Goal: Task Accomplishment & Management: Complete application form

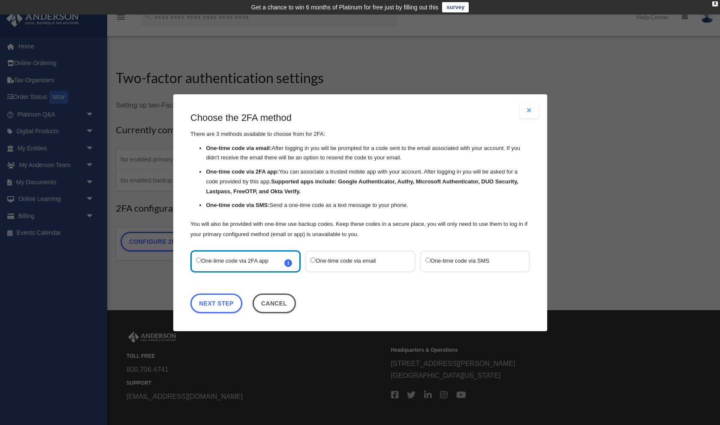
scroll to position [45, 0]
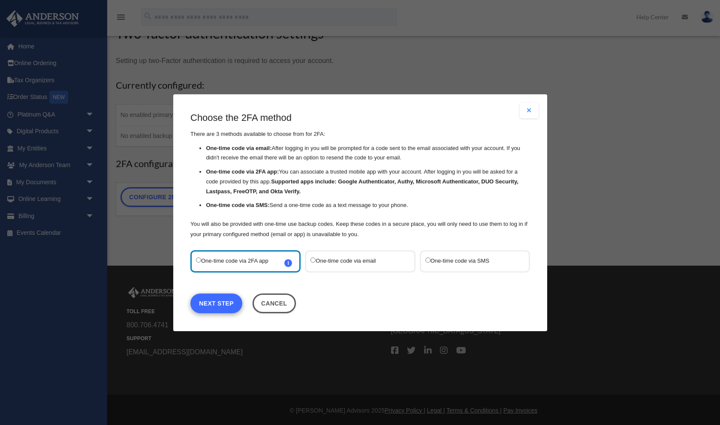
click at [227, 300] on link "Next Step" at bounding box center [216, 303] width 52 height 20
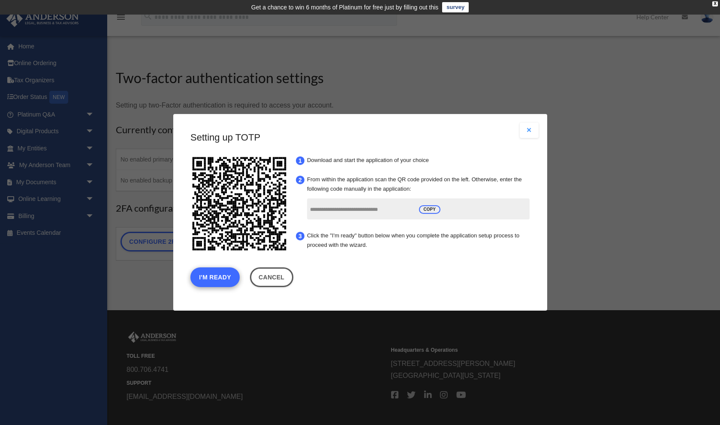
click at [212, 279] on button "I'm Ready" at bounding box center [214, 278] width 49 height 20
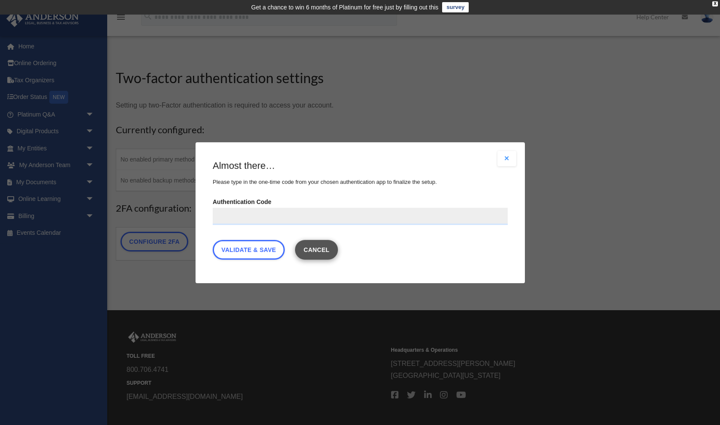
click at [322, 252] on button "Cancel" at bounding box center [315, 250] width 43 height 20
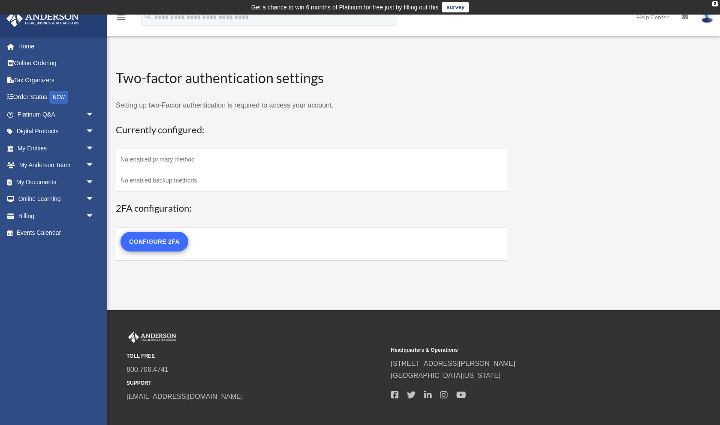
click at [155, 241] on link "Configure 2FA" at bounding box center [154, 242] width 68 height 20
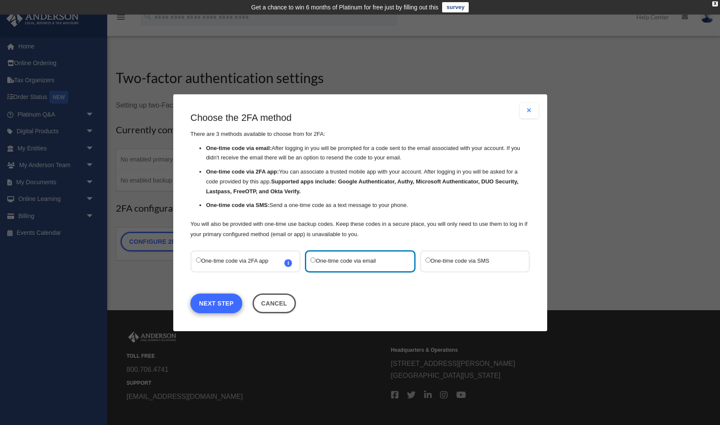
click at [214, 302] on link "Next Step" at bounding box center [216, 303] width 52 height 20
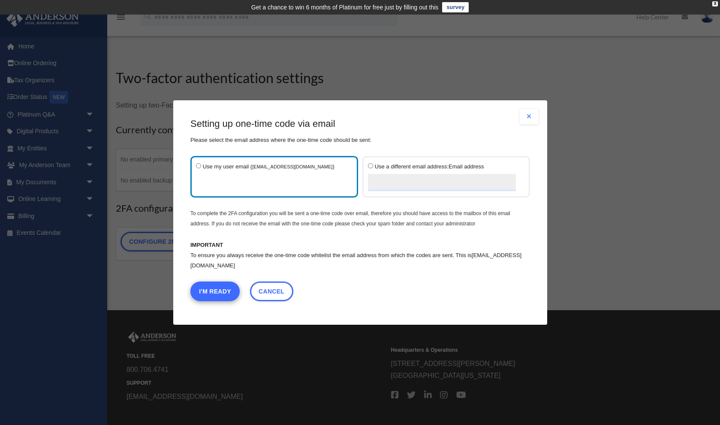
click at [215, 292] on button "I'm Ready" at bounding box center [214, 292] width 49 height 20
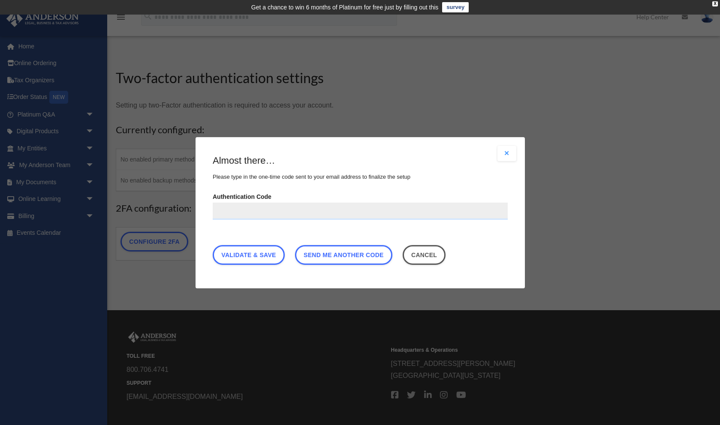
paste input "******"
type input "******"
click at [238, 255] on link "Validate & Save" at bounding box center [249, 255] width 72 height 20
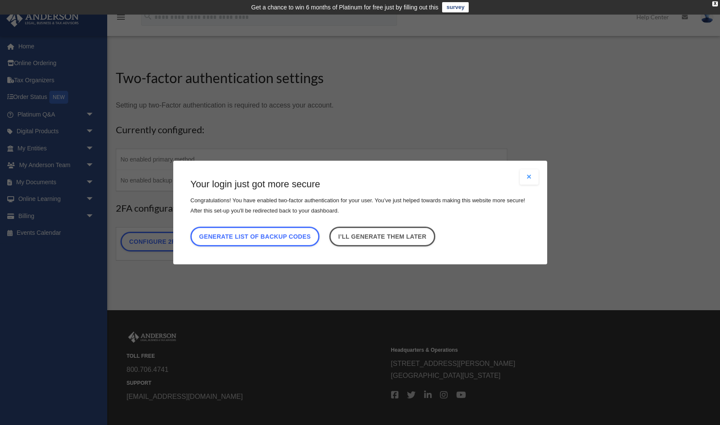
click at [239, 253] on div "Are you sure? Any unsaved changes will be lost! Yes No Choose the 2FA method Th…" at bounding box center [360, 213] width 374 height 104
click at [528, 176] on button "Close modal" at bounding box center [528, 176] width 19 height 15
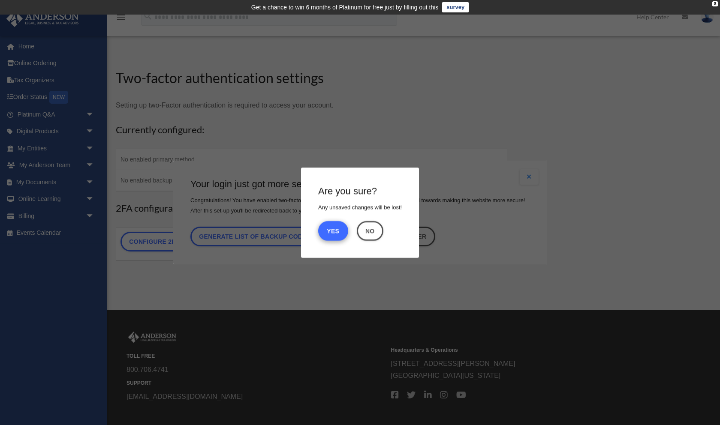
click at [333, 230] on button "Yes" at bounding box center [333, 231] width 30 height 20
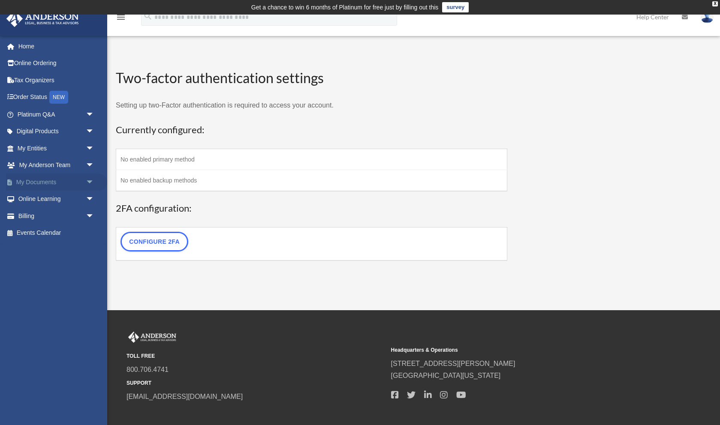
click at [30, 180] on link "My Documents arrow_drop_down" at bounding box center [56, 182] width 101 height 17
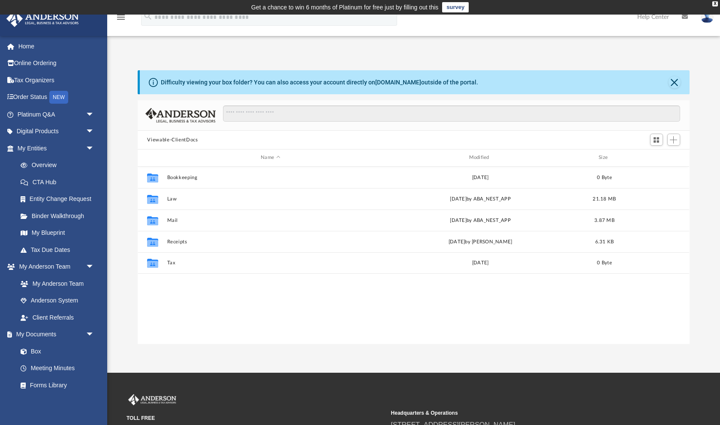
scroll to position [0, 0]
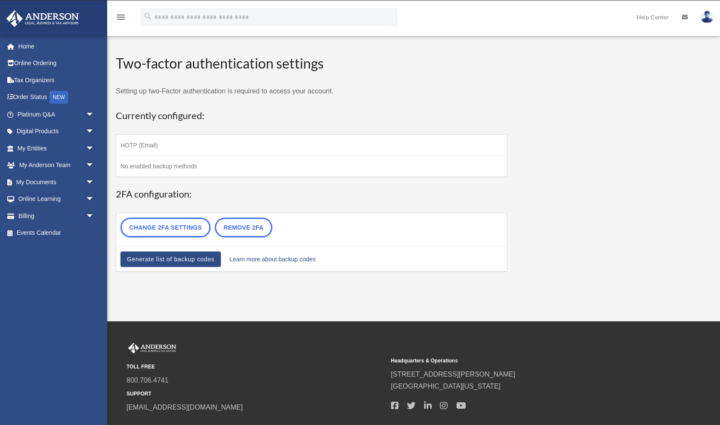
scroll to position [45, 0]
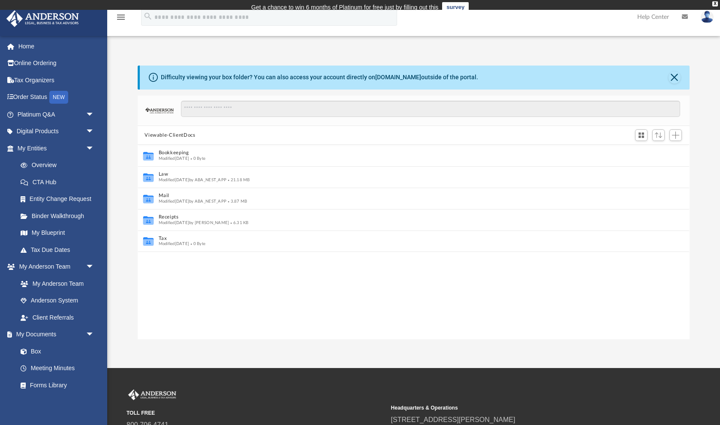
scroll to position [0, 0]
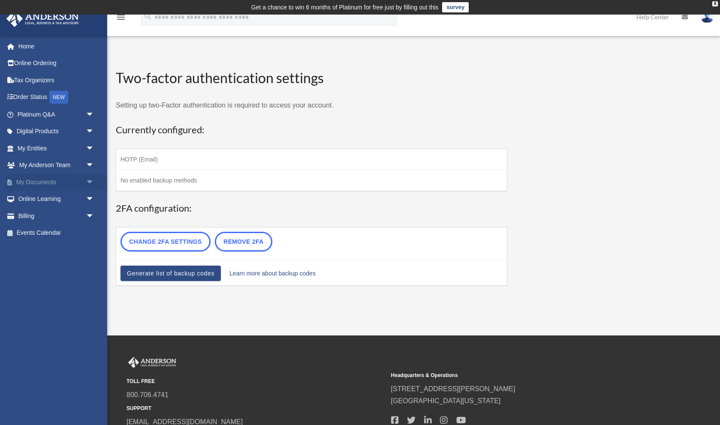
click at [48, 179] on link "My Documents arrow_drop_down" at bounding box center [56, 182] width 101 height 17
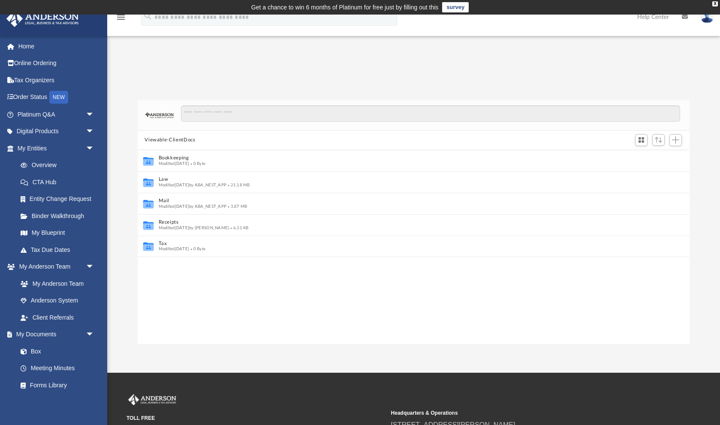
scroll to position [0, 0]
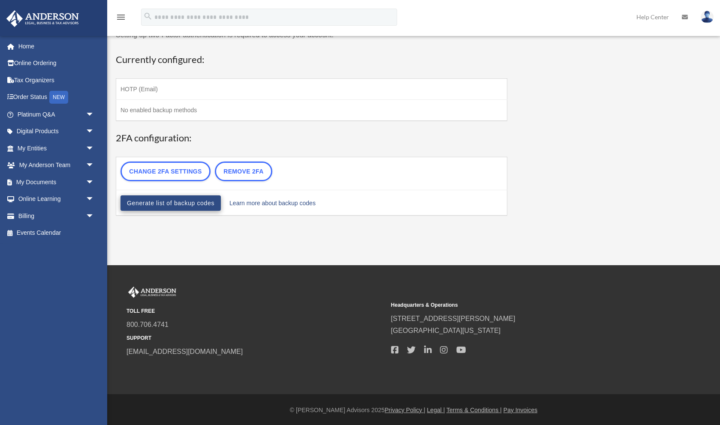
scroll to position [70, 0]
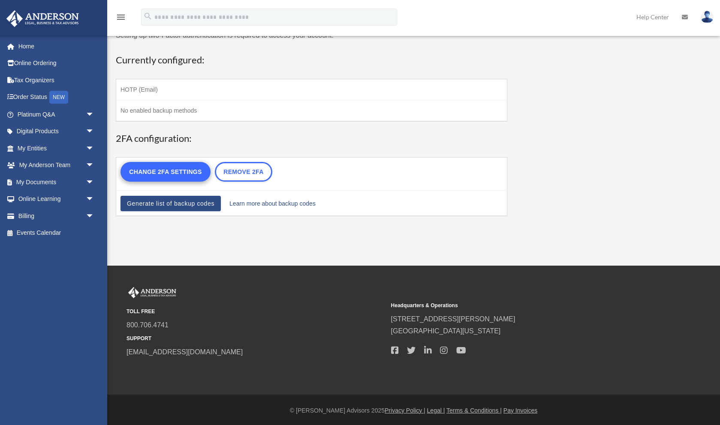
click at [189, 169] on link "Change 2FA settings" at bounding box center [165, 172] width 90 height 20
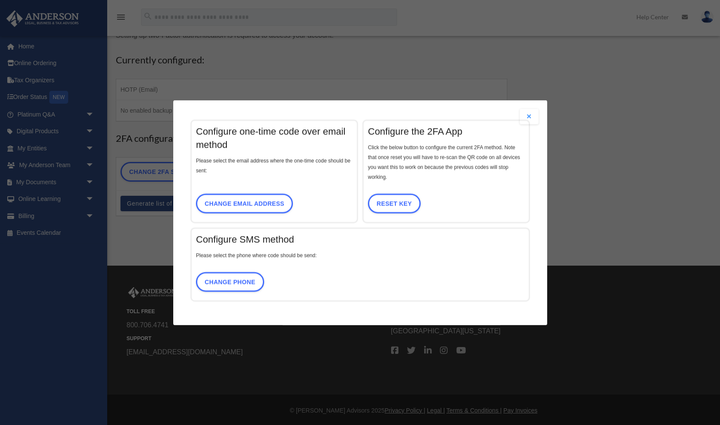
click at [530, 114] on button "Close modal" at bounding box center [528, 116] width 19 height 15
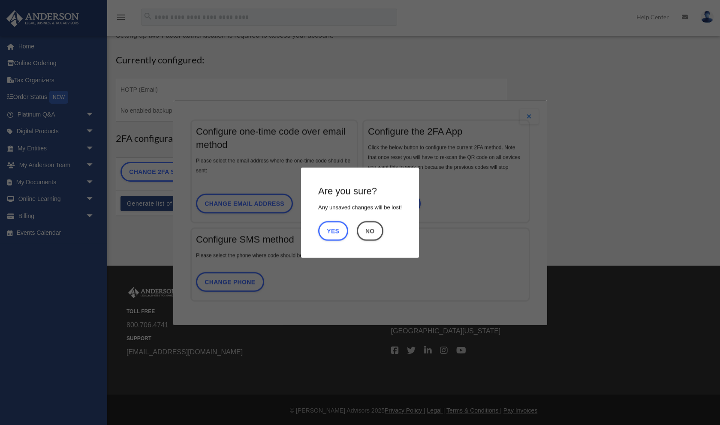
drag, startPoint x: 334, startPoint y: 233, endPoint x: 317, endPoint y: 227, distance: 18.2
click at [334, 233] on button "Yes" at bounding box center [333, 231] width 30 height 20
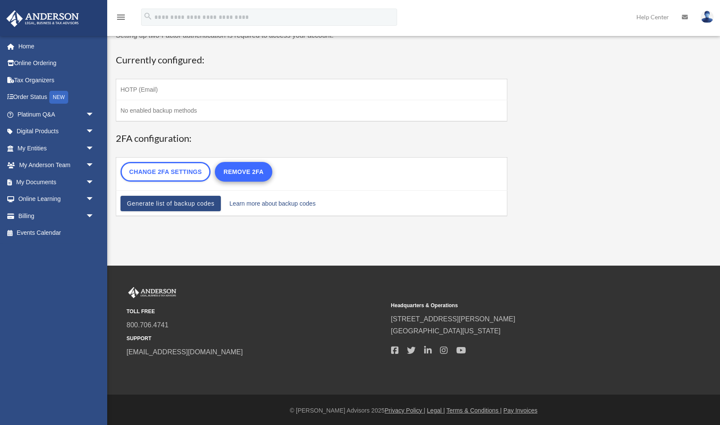
click at [240, 174] on link "Remove 2FA" at bounding box center [243, 172] width 57 height 20
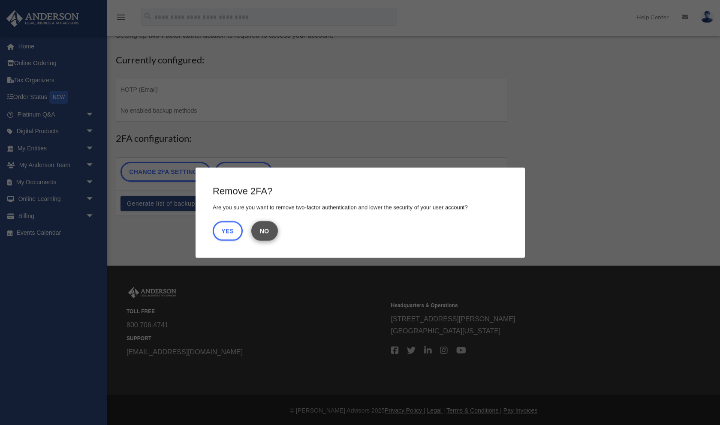
click at [267, 232] on button "No" at bounding box center [264, 231] width 27 height 20
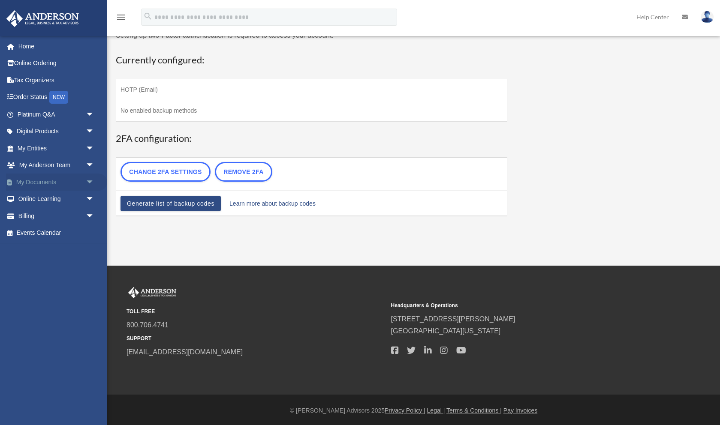
click at [39, 181] on link "My Documents arrow_drop_down" at bounding box center [56, 182] width 101 height 17
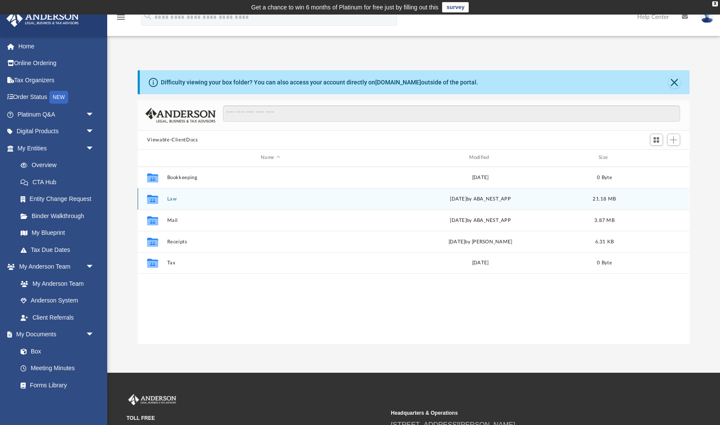
click at [172, 196] on button "Law" at bounding box center [270, 199] width 206 height 6
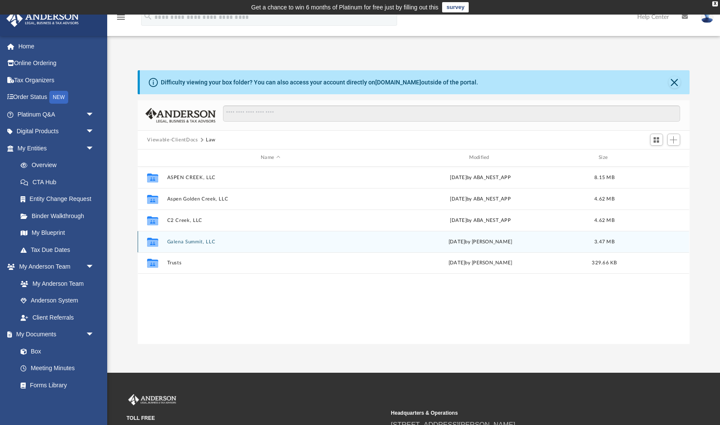
click at [194, 239] on button "Galena Summit, LLC" at bounding box center [270, 242] width 206 height 6
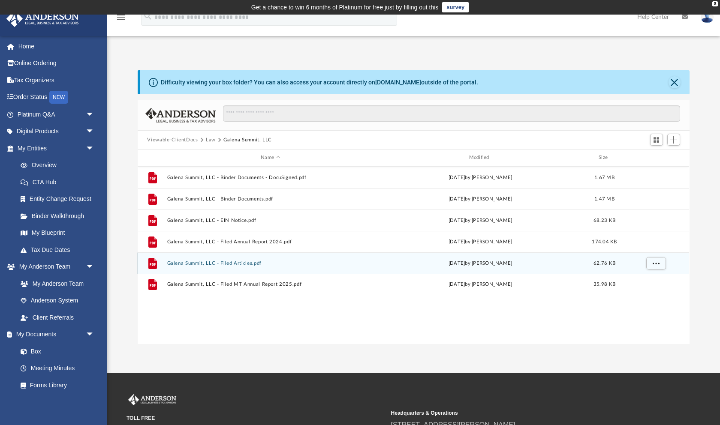
click at [219, 261] on button "Galena Summit, LLC - Filed Articles.pdf" at bounding box center [270, 264] width 206 height 6
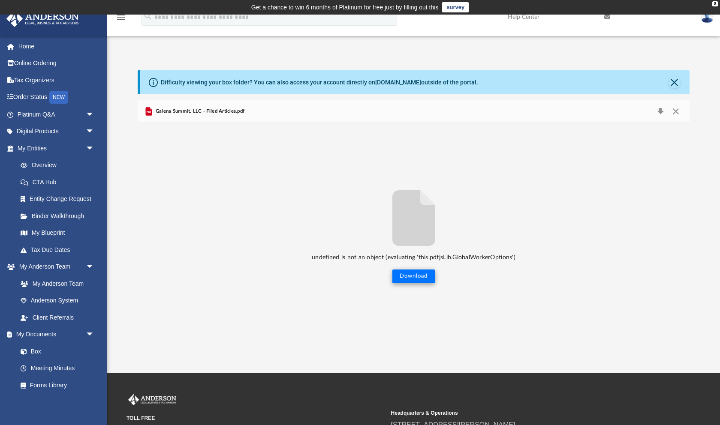
click at [420, 277] on button "Download" at bounding box center [413, 277] width 42 height 14
click at [675, 111] on button "Close" at bounding box center [675, 111] width 15 height 12
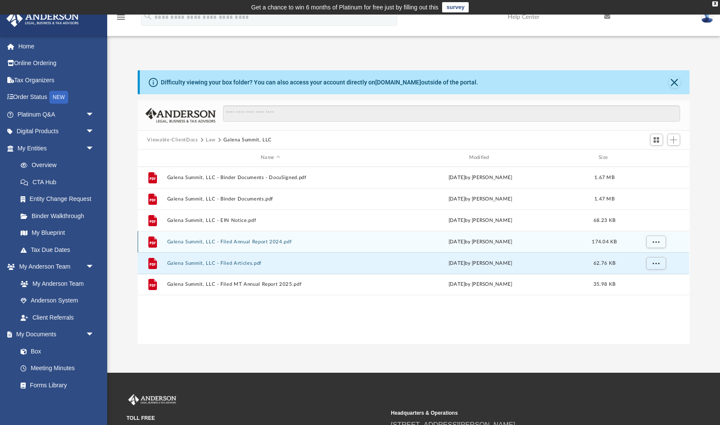
click at [232, 239] on button "Galena Summit, LLC - Filed Annual Report 2024.pdf" at bounding box center [270, 242] width 206 height 6
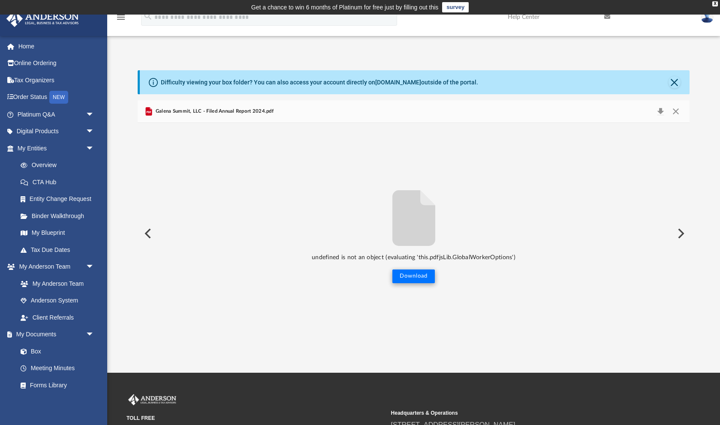
click at [416, 279] on button "Download" at bounding box center [413, 277] width 42 height 14
click at [675, 112] on button "Close" at bounding box center [675, 111] width 15 height 12
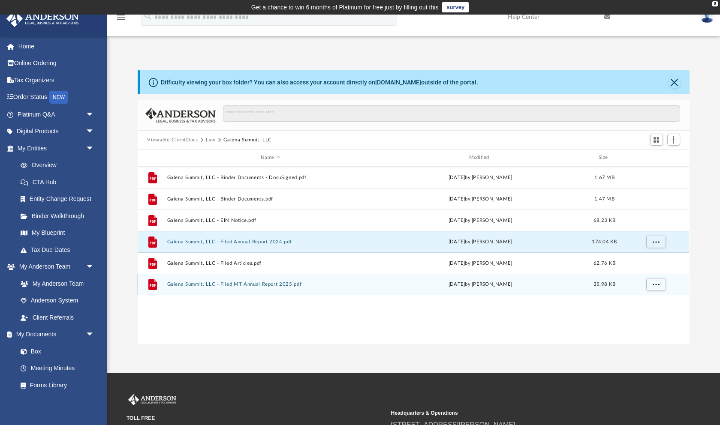
click at [244, 282] on button "Galena Summit, LLC - Filed MT Annual Report 2025.pdf" at bounding box center [270, 285] width 206 height 6
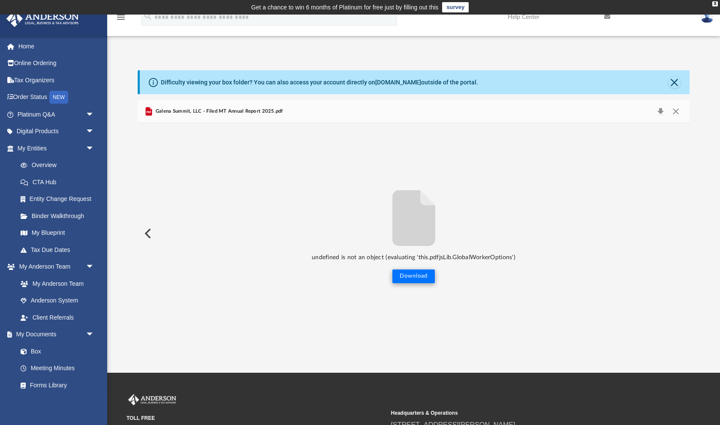
click at [402, 277] on button "Download" at bounding box center [413, 277] width 42 height 14
click at [677, 113] on button "Close" at bounding box center [675, 111] width 15 height 12
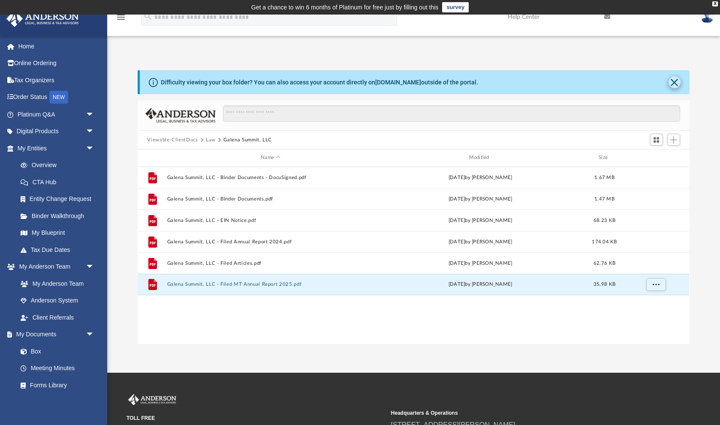
click at [676, 84] on button "Close" at bounding box center [674, 82] width 12 height 12
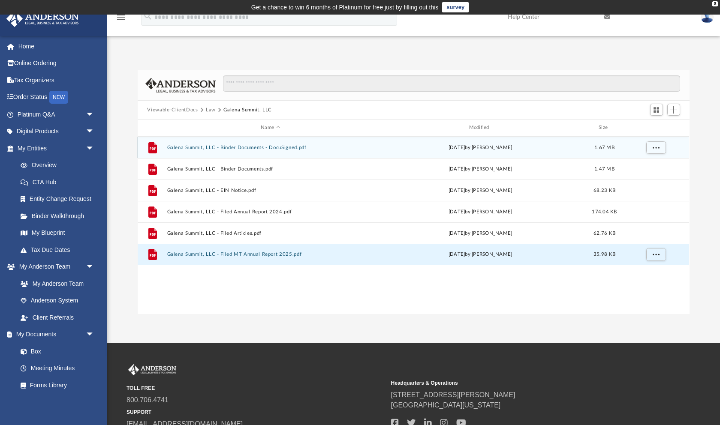
click at [241, 145] on button "Galena Summit, LLC - Binder Documents - DocuSigned.pdf" at bounding box center [270, 148] width 206 height 6
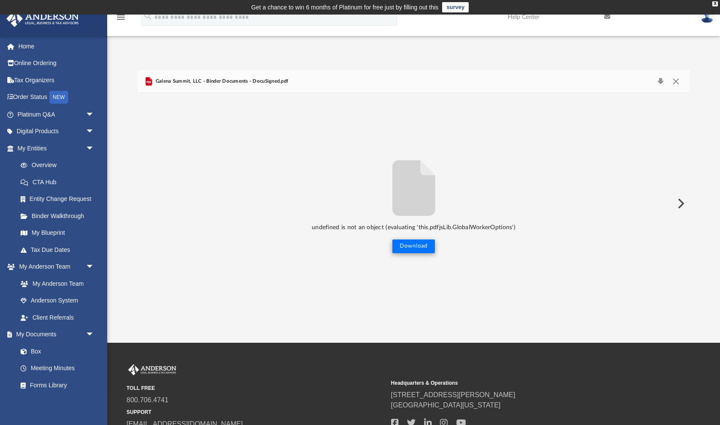
click at [404, 249] on button "Download" at bounding box center [413, 247] width 42 height 14
click at [204, 82] on span "Galena Summit, LLC - Binder Documents - DocuSigned.pdf" at bounding box center [221, 82] width 135 height 8
click at [411, 246] on button "Download" at bounding box center [413, 247] width 42 height 14
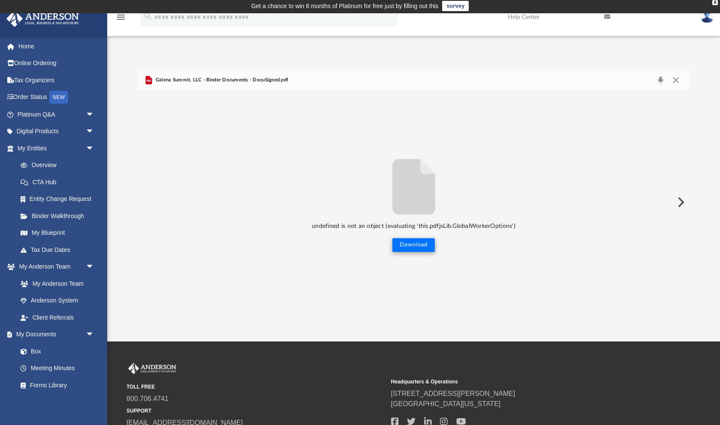
click at [411, 246] on button "Download" at bounding box center [413, 245] width 42 height 14
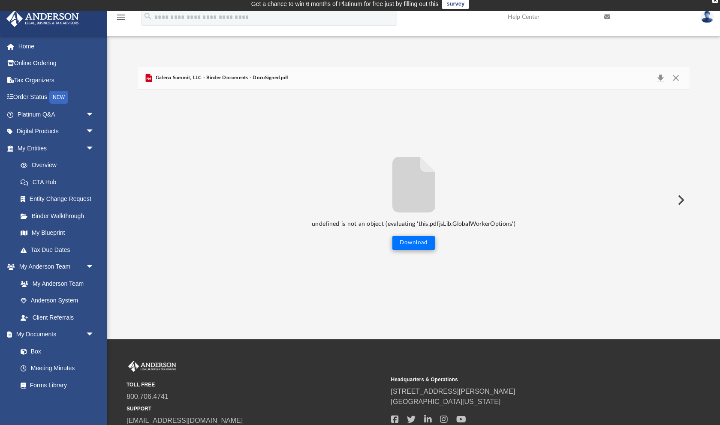
click at [415, 244] on button "Download" at bounding box center [413, 243] width 42 height 14
click at [677, 78] on button "Close" at bounding box center [675, 78] width 15 height 12
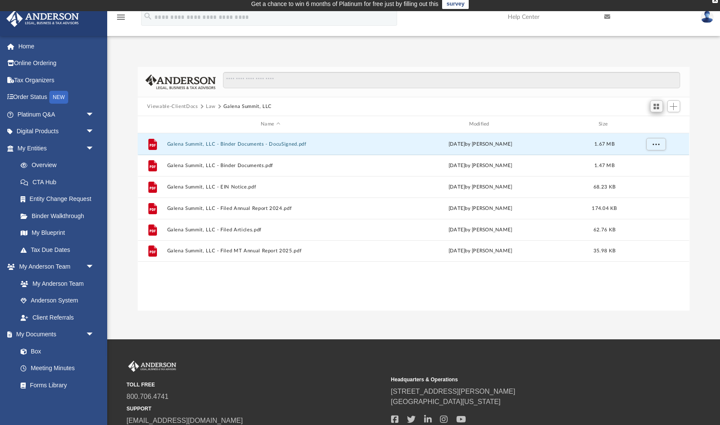
click at [656, 103] on span "Switch to Grid View" at bounding box center [655, 106] width 7 height 7
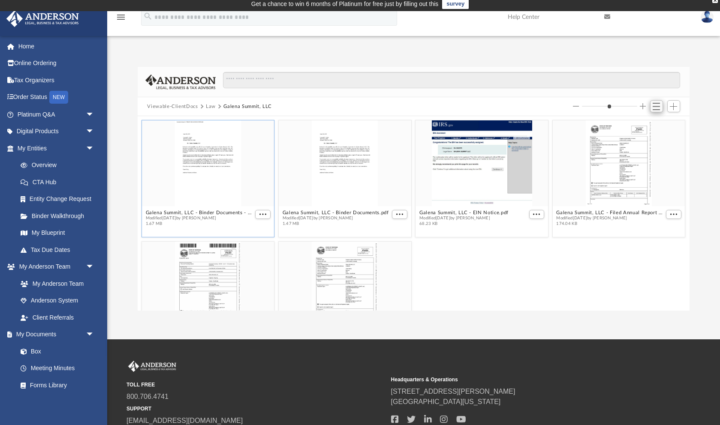
scroll to position [0, 0]
click at [675, 103] on span "Add" at bounding box center [672, 106] width 7 height 7
click at [669, 166] on div "grid" at bounding box center [618, 163] width 132 height 86
click at [658, 103] on span "Switch to List View" at bounding box center [655, 106] width 7 height 7
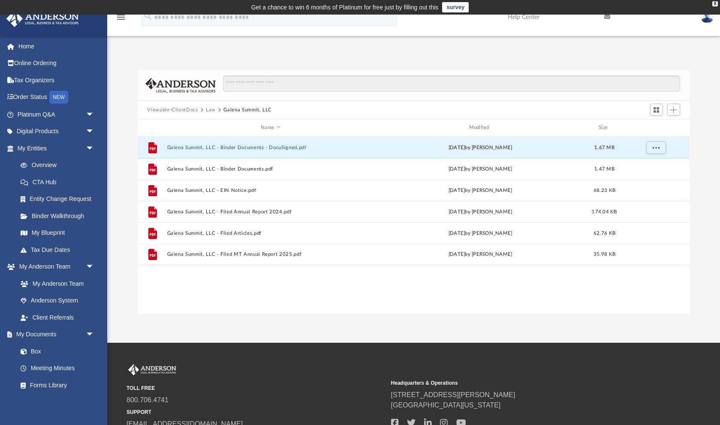
scroll to position [0, 0]
click at [206, 106] on button "Law" at bounding box center [211, 110] width 10 height 8
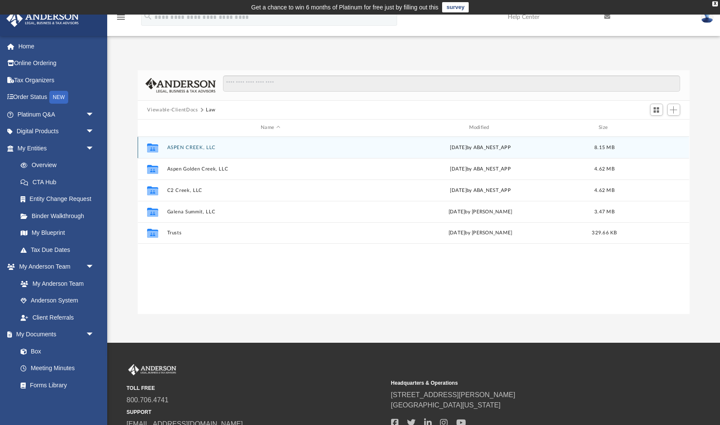
click at [191, 145] on button "ASPEN CREEK, LLC" at bounding box center [270, 148] width 206 height 6
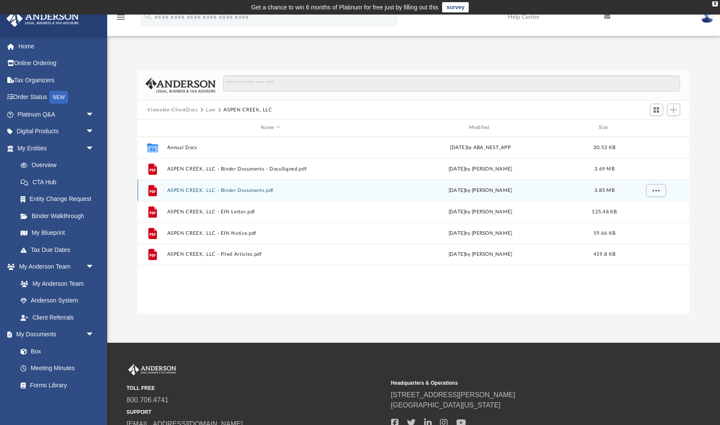
click at [243, 188] on button "ASPEN CREEK, LLC - Binder Documents.pdf" at bounding box center [270, 191] width 206 height 6
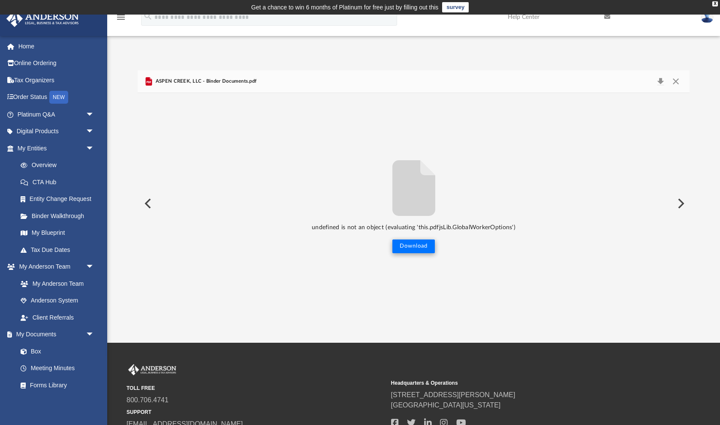
drag, startPoint x: 411, startPoint y: 248, endPoint x: 416, endPoint y: 247, distance: 5.2
click at [411, 248] on button "Download" at bounding box center [413, 247] width 42 height 14
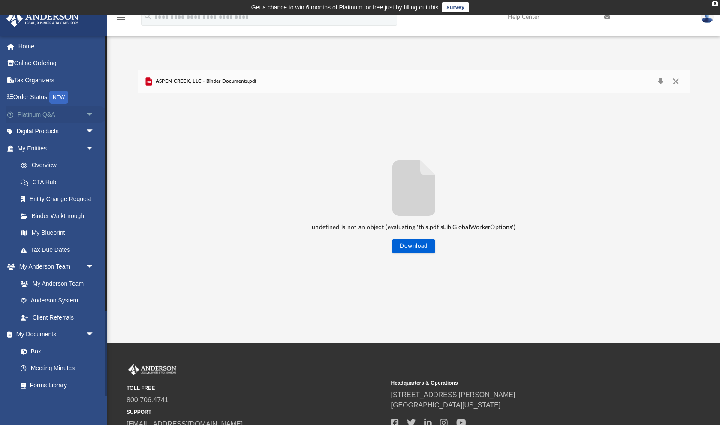
click at [41, 115] on link "Platinum Q&A arrow_drop_down" at bounding box center [56, 114] width 101 height 17
click at [91, 113] on span "arrow_drop_down" at bounding box center [94, 115] width 17 height 18
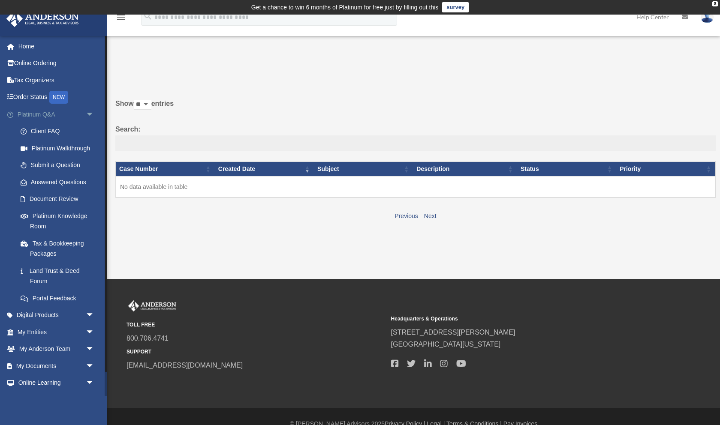
click at [38, 114] on link "Platinum Q&A arrow_drop_down" at bounding box center [56, 114] width 101 height 17
click at [89, 112] on span "arrow_drop_down" at bounding box center [94, 115] width 17 height 18
click at [69, 214] on link "Platinum Knowledge Room" at bounding box center [59, 220] width 95 height 27
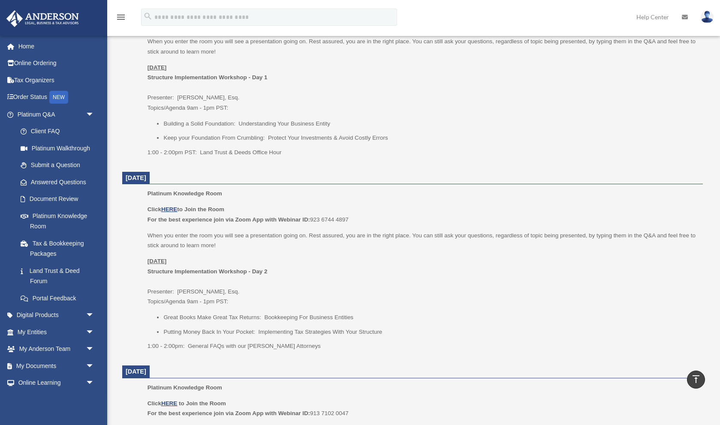
scroll to position [370, 0]
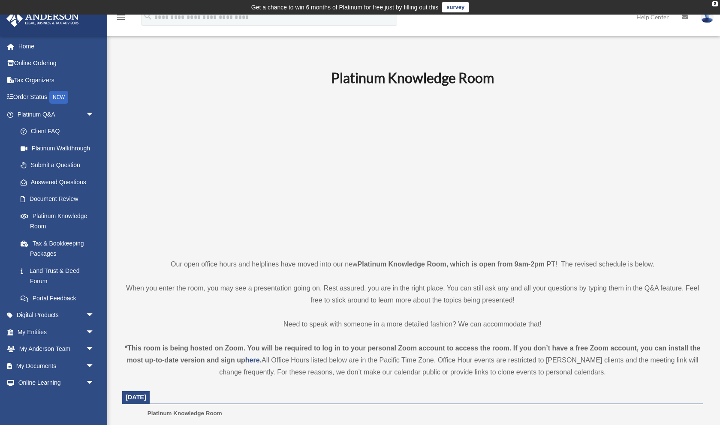
scroll to position [370, 0]
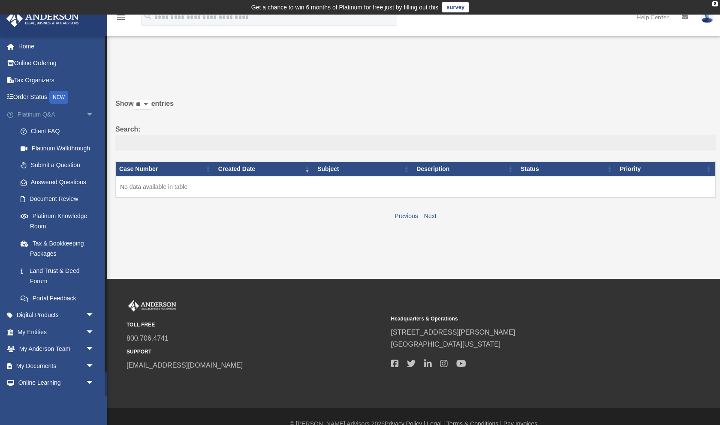
click at [90, 113] on span "arrow_drop_down" at bounding box center [94, 115] width 17 height 18
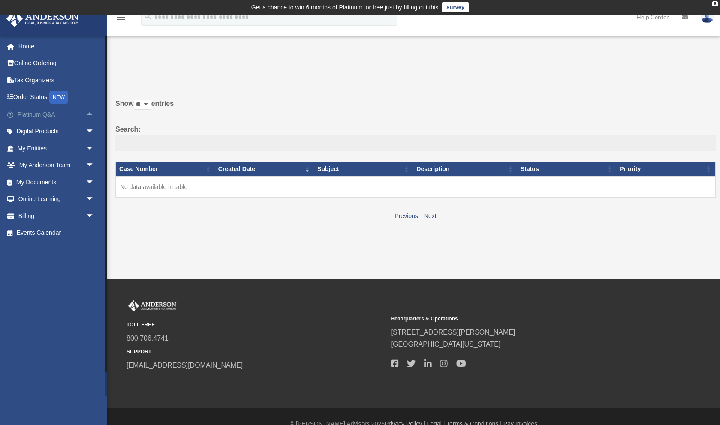
click at [41, 112] on link "Platinum Q&A arrow_drop_up" at bounding box center [56, 114] width 101 height 17
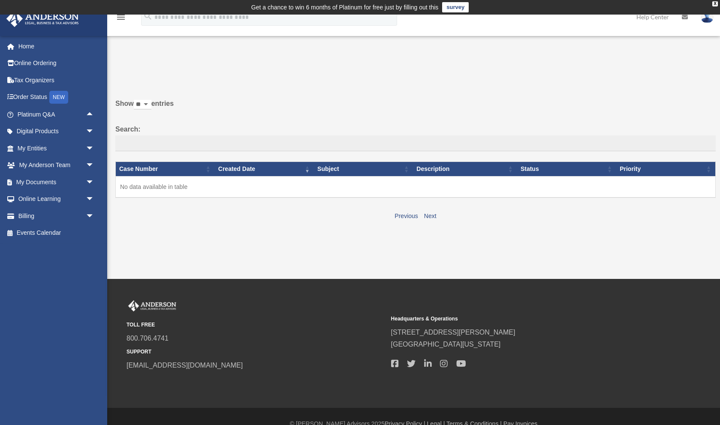
click at [150, 67] on div "Past Questions & Answers date_range Published on Last updated [DATE] [DATE] by …" at bounding box center [412, 151] width 606 height 186
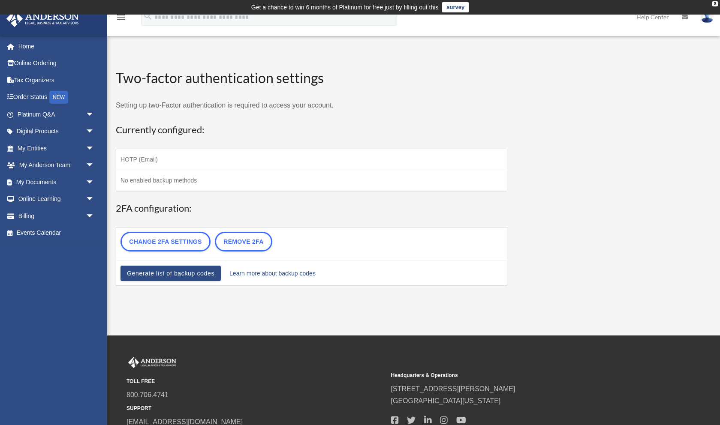
scroll to position [70, 0]
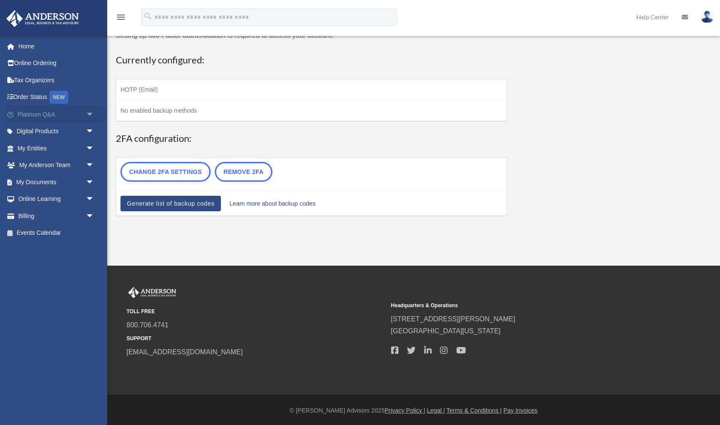
click at [89, 114] on span "arrow_drop_down" at bounding box center [94, 115] width 17 height 18
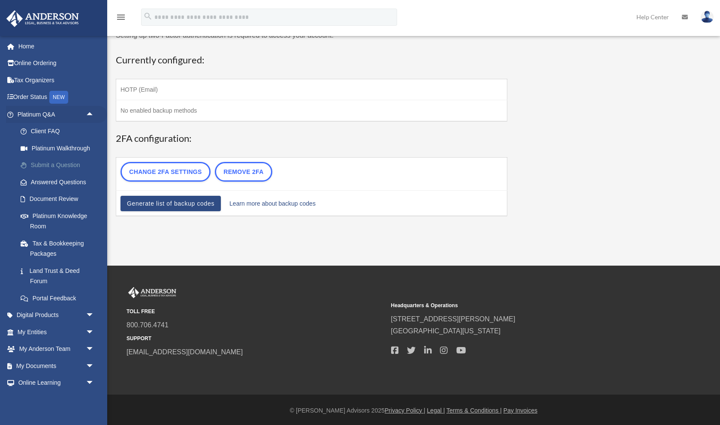
click at [66, 164] on link "Submit a Question" at bounding box center [59, 165] width 95 height 17
click at [58, 164] on link "Submit a Question" at bounding box center [59, 165] width 95 height 17
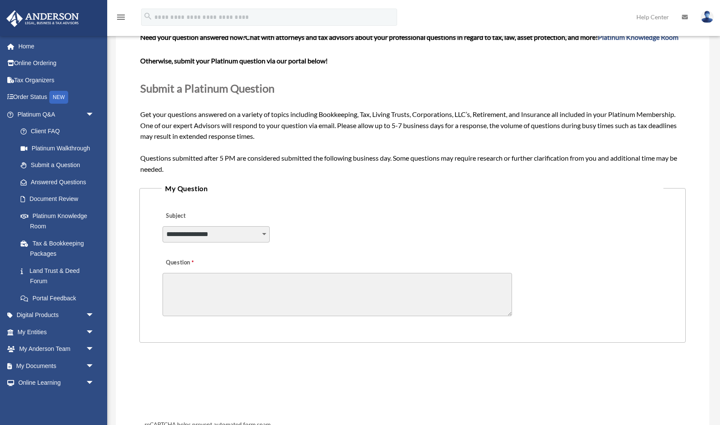
scroll to position [109, 0]
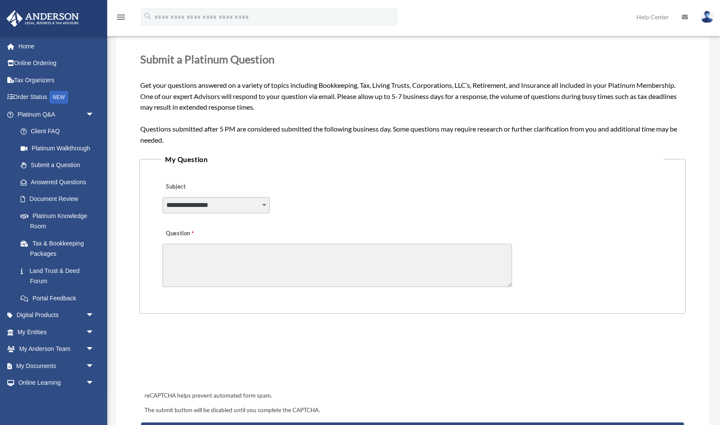
select select "******"
click at [174, 263] on textarea "Question" at bounding box center [336, 265] width 349 height 43
type textarea "*"
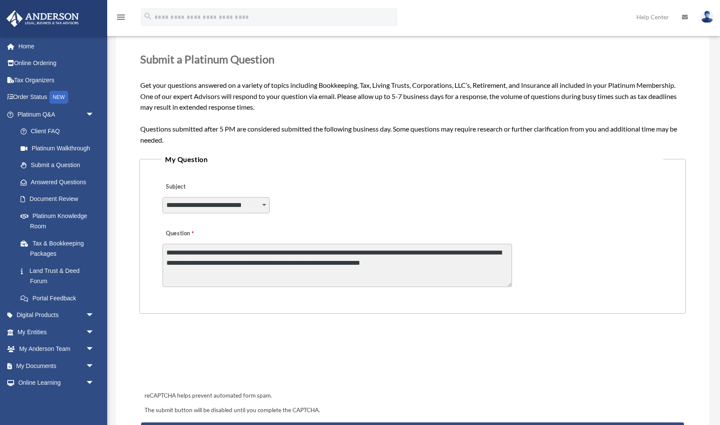
drag, startPoint x: 330, startPoint y: 270, endPoint x: 334, endPoint y: 270, distance: 4.3
click at [334, 270] on textarea "**********" at bounding box center [336, 265] width 349 height 43
click at [428, 271] on textarea "**********" at bounding box center [336, 265] width 349 height 43
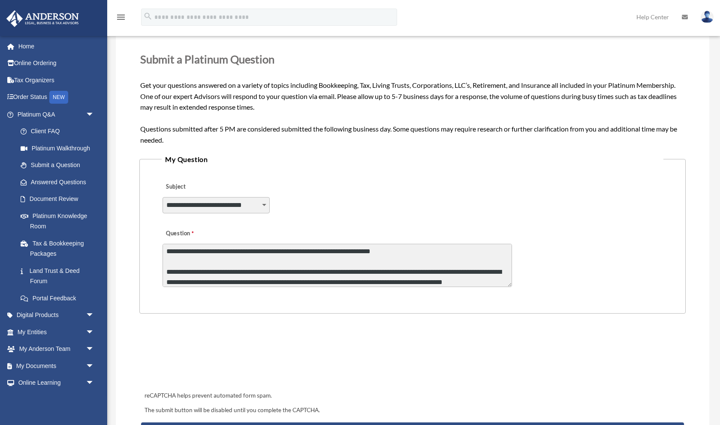
scroll to position [32, 0]
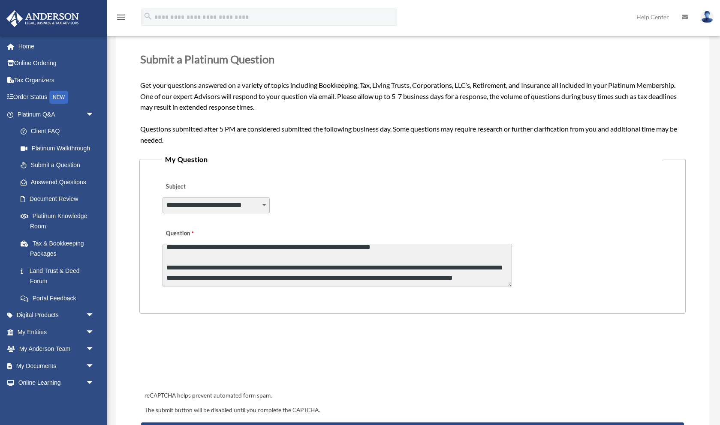
click at [318, 280] on textarea "**********" at bounding box center [336, 265] width 349 height 43
drag, startPoint x: 316, startPoint y: 281, endPoint x: 316, endPoint y: 291, distance: 9.9
click at [316, 287] on textarea "**********" at bounding box center [336, 265] width 349 height 43
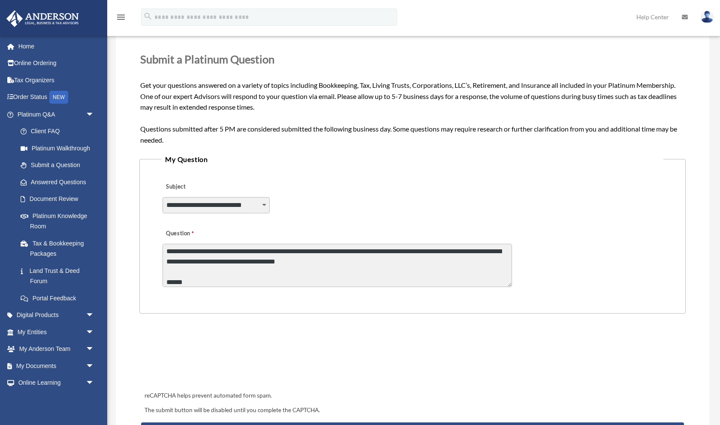
type textarea "**********"
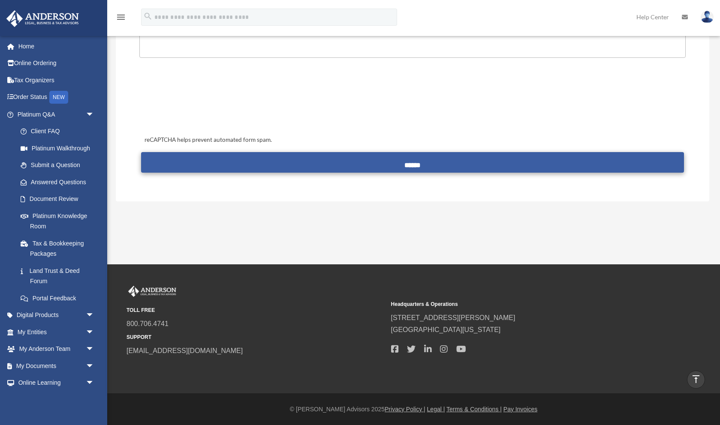
scroll to position [373, 0]
click at [407, 164] on input "******" at bounding box center [412, 162] width 542 height 21
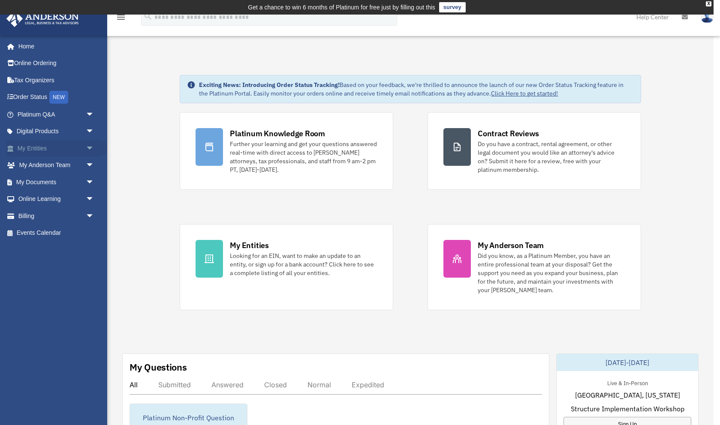
click at [90, 146] on span "arrow_drop_down" at bounding box center [94, 149] width 17 height 18
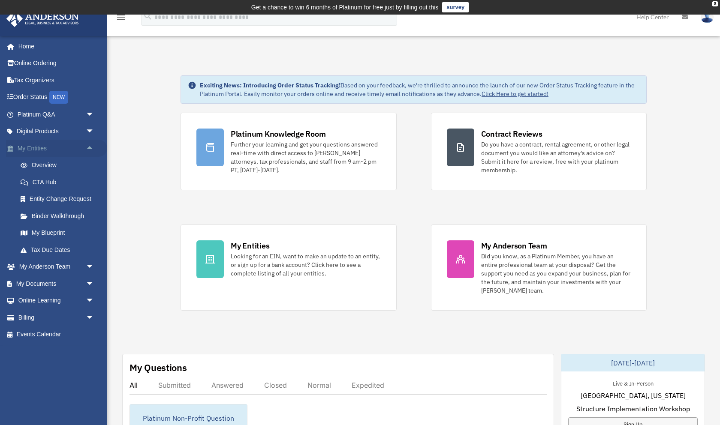
click at [92, 146] on span "arrow_drop_up" at bounding box center [94, 149] width 17 height 18
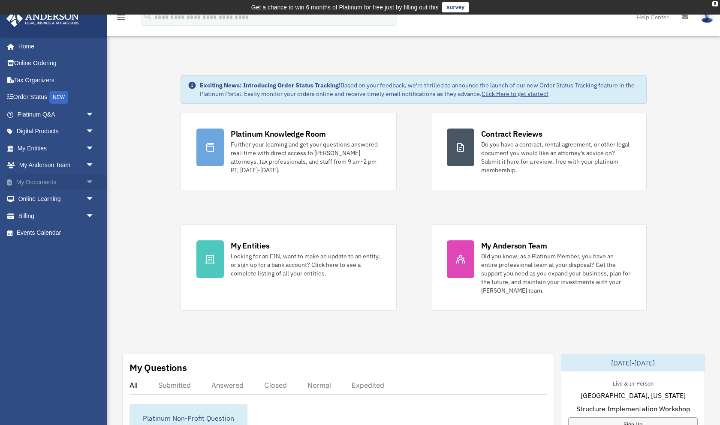
click at [45, 181] on link "My Documents arrow_drop_down" at bounding box center [56, 182] width 101 height 17
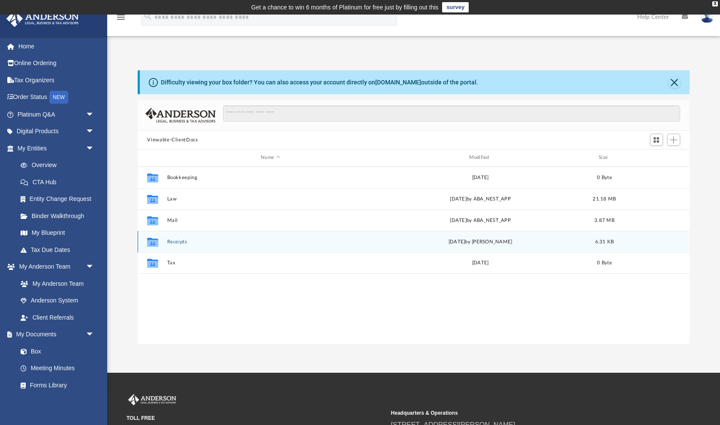
scroll to position [0, 0]
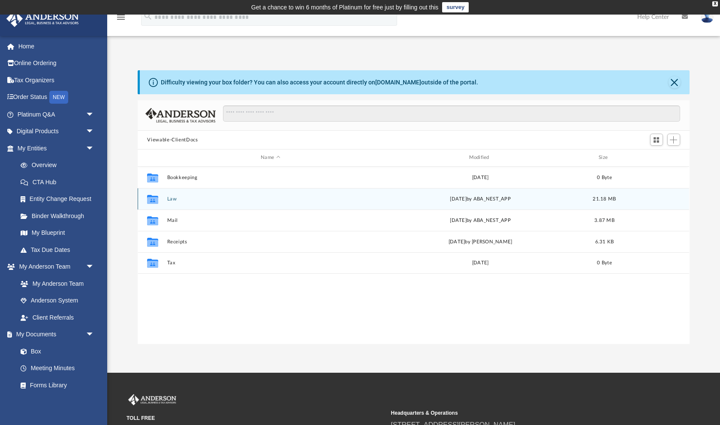
click at [173, 197] on button "Law" at bounding box center [270, 199] width 206 height 6
click at [192, 196] on button "Aspen Golden Creek, LLC" at bounding box center [270, 199] width 206 height 6
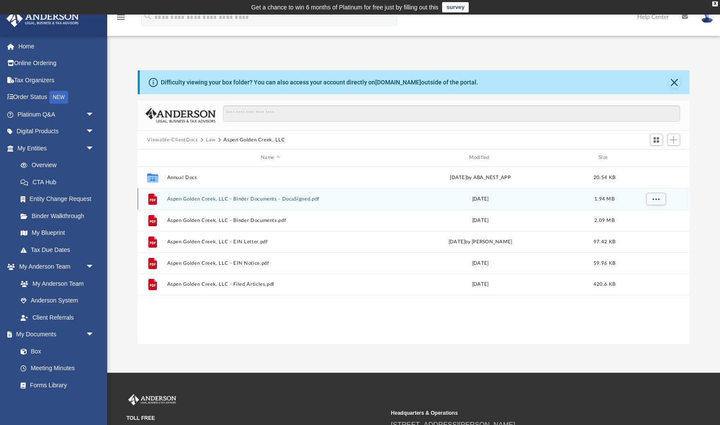
click at [263, 196] on button "Aspen Golden Creek, LLC - Binder Documents - DocuSigned.pdf" at bounding box center [270, 199] width 206 height 6
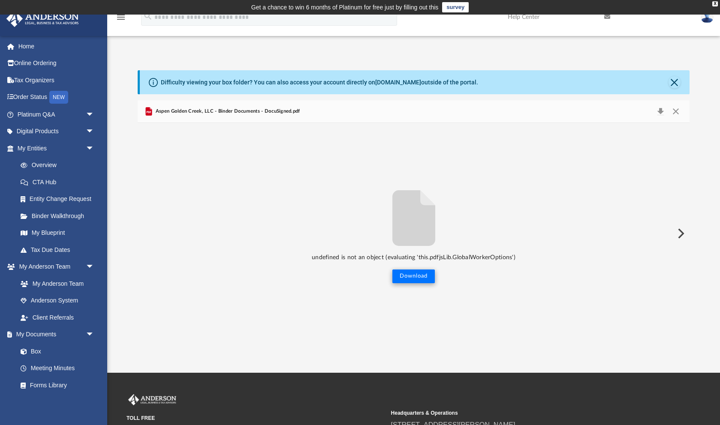
click at [420, 280] on button "Download" at bounding box center [413, 277] width 42 height 14
click at [249, 112] on span "Aspen Golden Creek, LLC - Binder Documents - DocuSigned.pdf" at bounding box center [227, 112] width 146 height 8
click at [660, 111] on button "Download" at bounding box center [660, 111] width 15 height 12
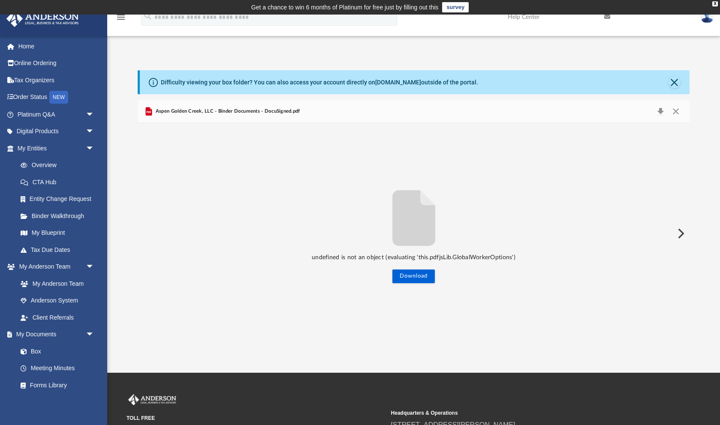
click at [149, 112] on icon "Preview" at bounding box center [148, 111] width 6 height 9
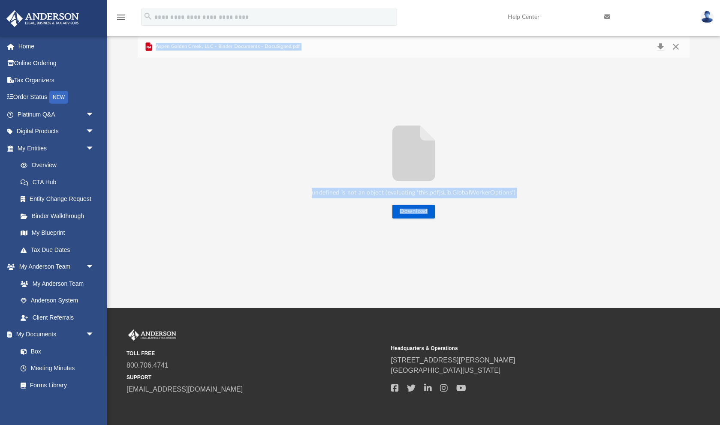
scroll to position [81, 0]
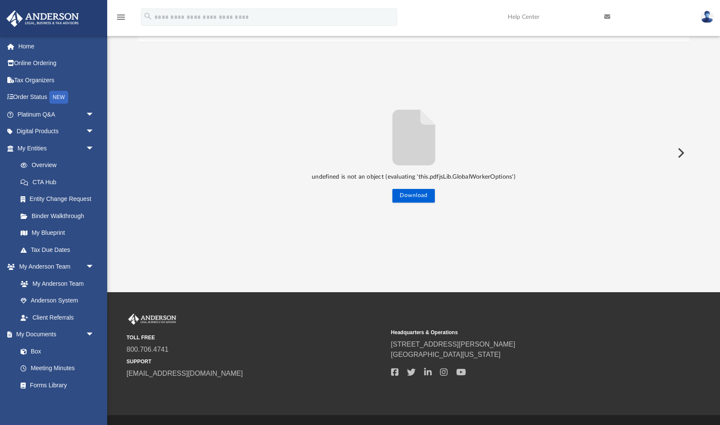
drag, startPoint x: 149, startPoint y: 111, endPoint x: 439, endPoint y: 170, distance: 295.7
click at [438, 170] on div "Aspen Golden Creek, LLC - Binder Documents - DocuSigned.pdf undefined is not an…" at bounding box center [413, 142] width 551 height 244
click at [495, 90] on div "undefined is not an object (evaluating 'this.pdfjsLib.GlobalWorkerOptions') Dow…" at bounding box center [413, 152] width 551 height 221
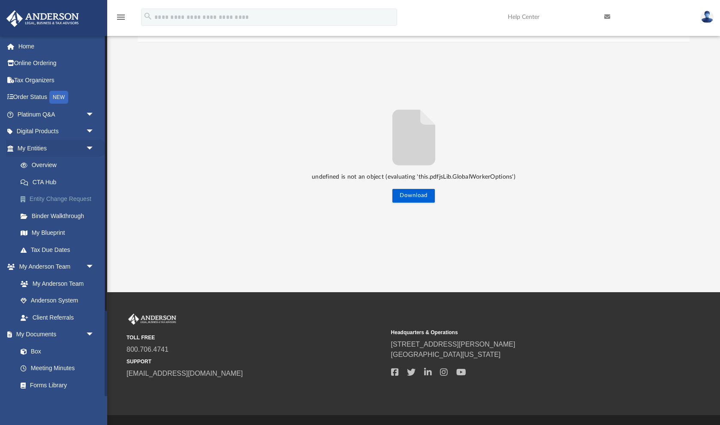
click at [59, 198] on link "Entity Change Request" at bounding box center [59, 199] width 95 height 17
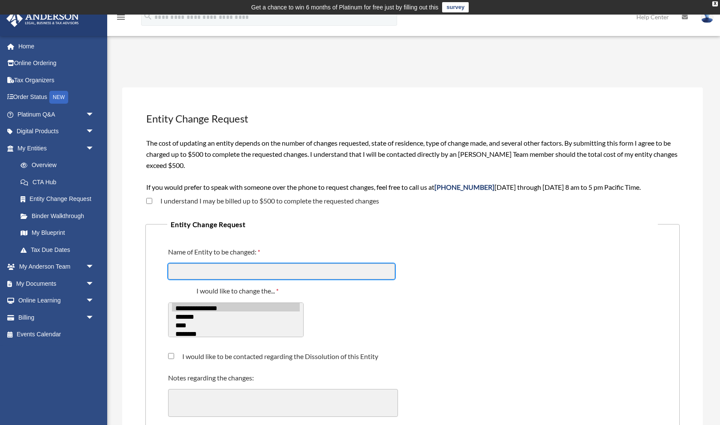
click at [180, 273] on input "Name of Entity to be changed:" at bounding box center [281, 272] width 227 height 16
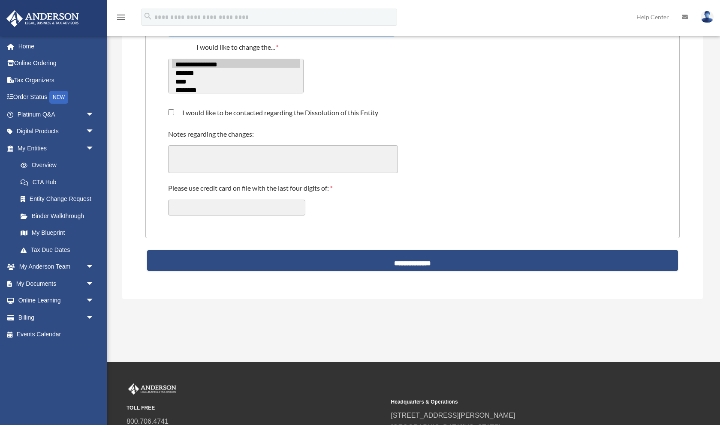
scroll to position [244, 0]
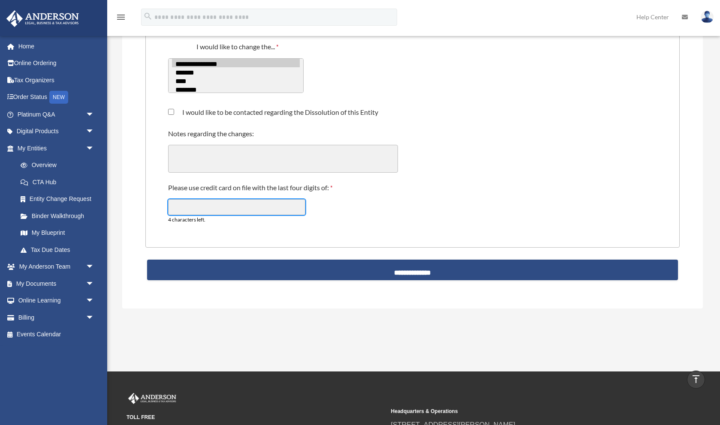
click at [181, 201] on input "Please use credit card on file with the last four digits of:" at bounding box center [236, 207] width 137 height 16
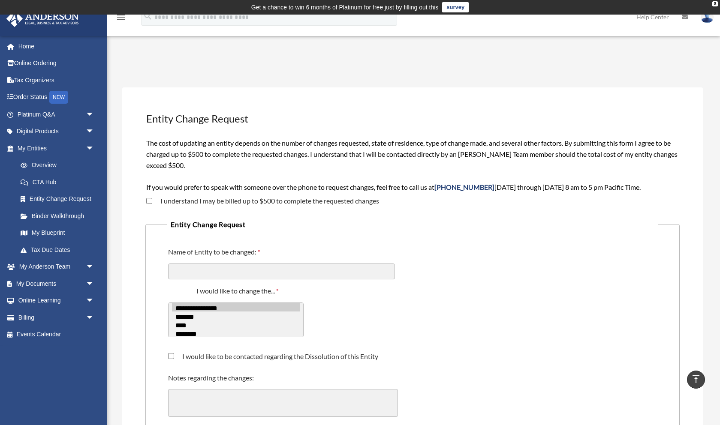
scroll to position [0, 0]
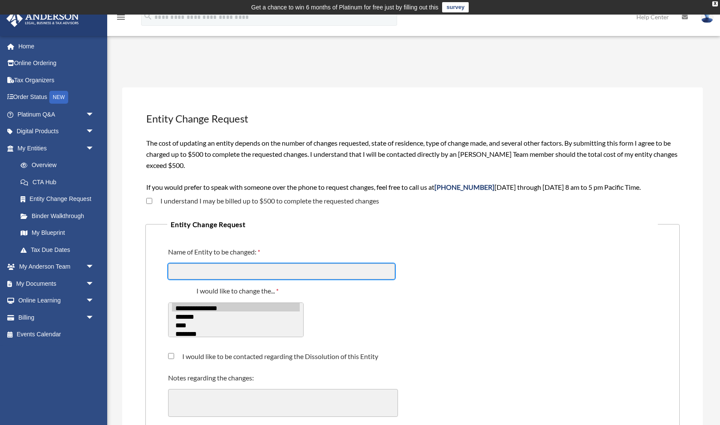
click at [193, 270] on input "Name of Entity to be changed:" at bounding box center [281, 272] width 227 height 16
type input "**********"
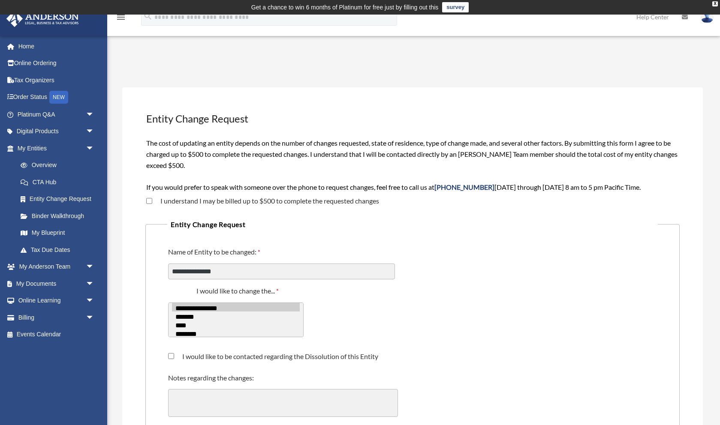
click at [190, 315] on option "*******" at bounding box center [236, 316] width 128 height 9
select select "*****"
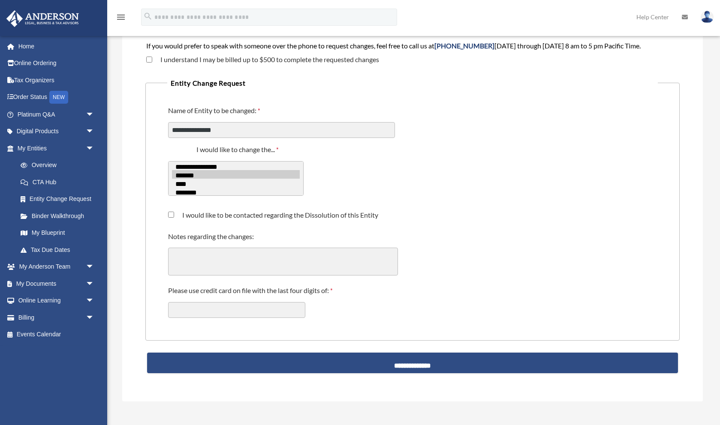
scroll to position [155, 0]
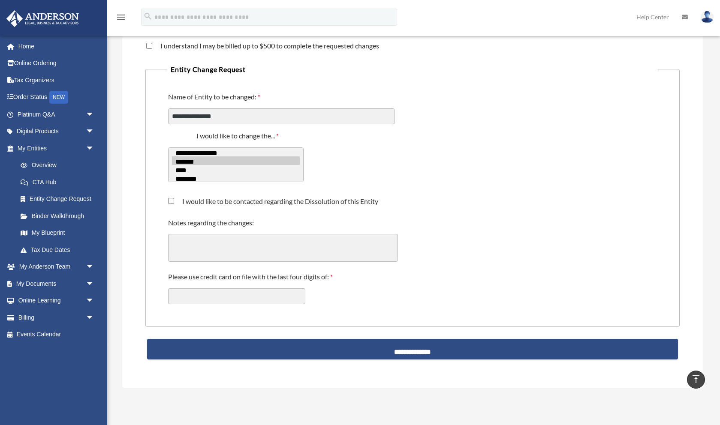
click at [183, 240] on textarea "Notes regarding the changes:" at bounding box center [283, 248] width 230 height 28
type textarea "**********"
click at [223, 289] on input "Please use credit card on file with the last four digits of:" at bounding box center [236, 296] width 137 height 16
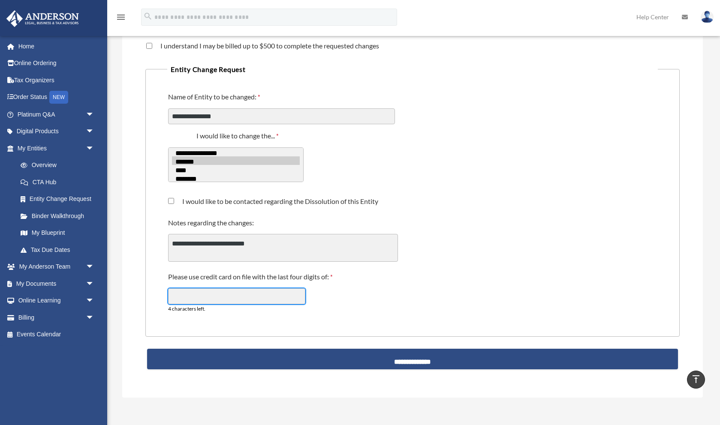
click at [184, 292] on input "Please use credit card on file with the last four digits of:" at bounding box center [236, 296] width 137 height 16
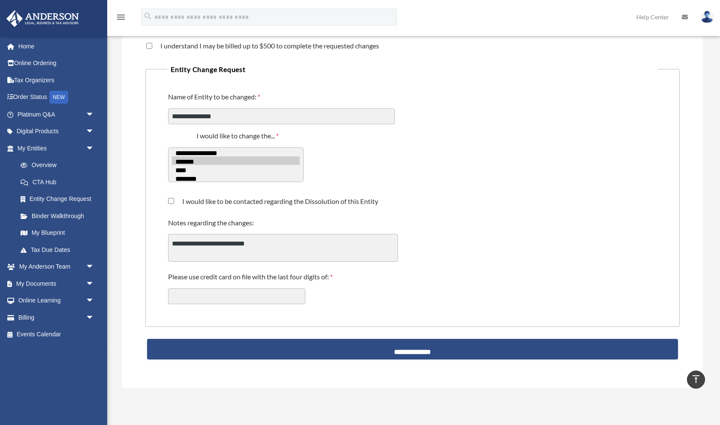
click at [346, 80] on fieldset "**********" at bounding box center [412, 195] width 534 height 264
click at [705, 17] on img at bounding box center [706, 17] width 13 height 12
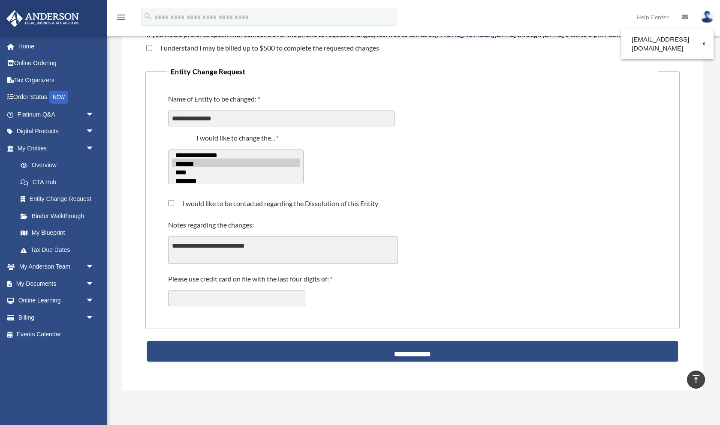
click at [705, 17] on img at bounding box center [706, 17] width 13 height 12
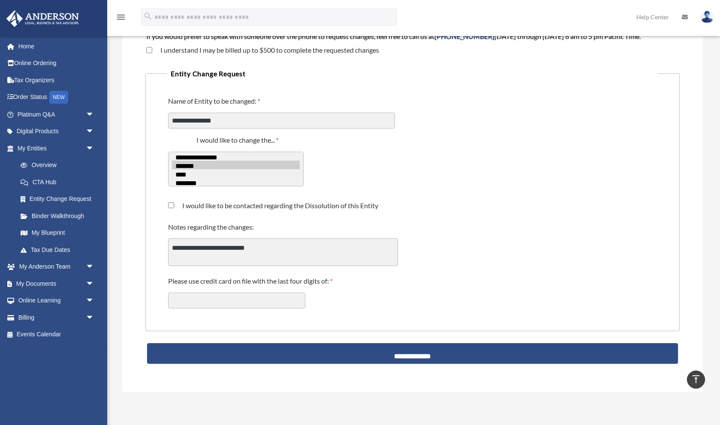
click at [647, 17] on link "Help Center" at bounding box center [652, 17] width 45 height 34
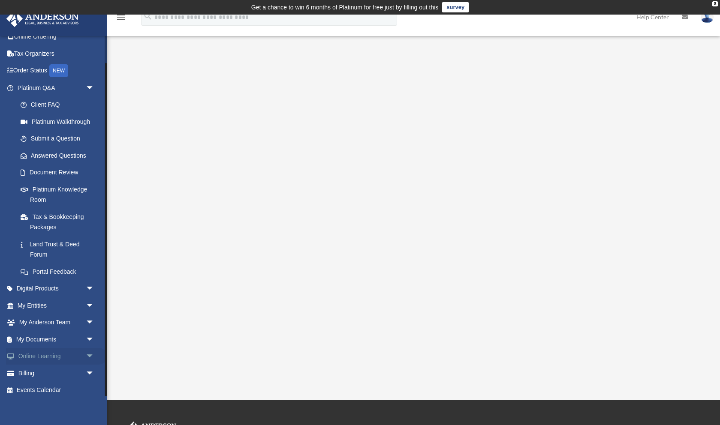
scroll to position [26, 0]
click at [30, 336] on link "My Documents arrow_drop_down" at bounding box center [56, 340] width 101 height 17
click at [91, 334] on span "arrow_drop_down" at bounding box center [94, 341] width 17 height 18
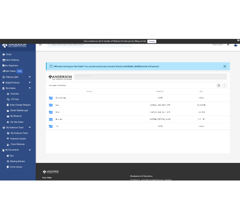
scroll to position [199, 551]
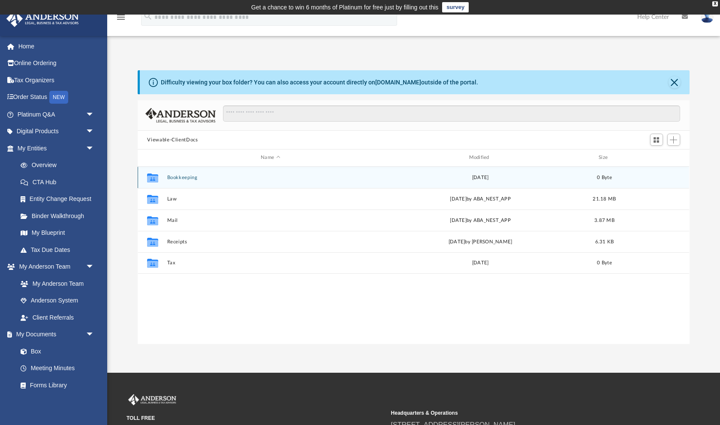
click at [189, 175] on button "Bookkeeping" at bounding box center [270, 178] width 206 height 6
